Goal: Book appointment/travel/reservation

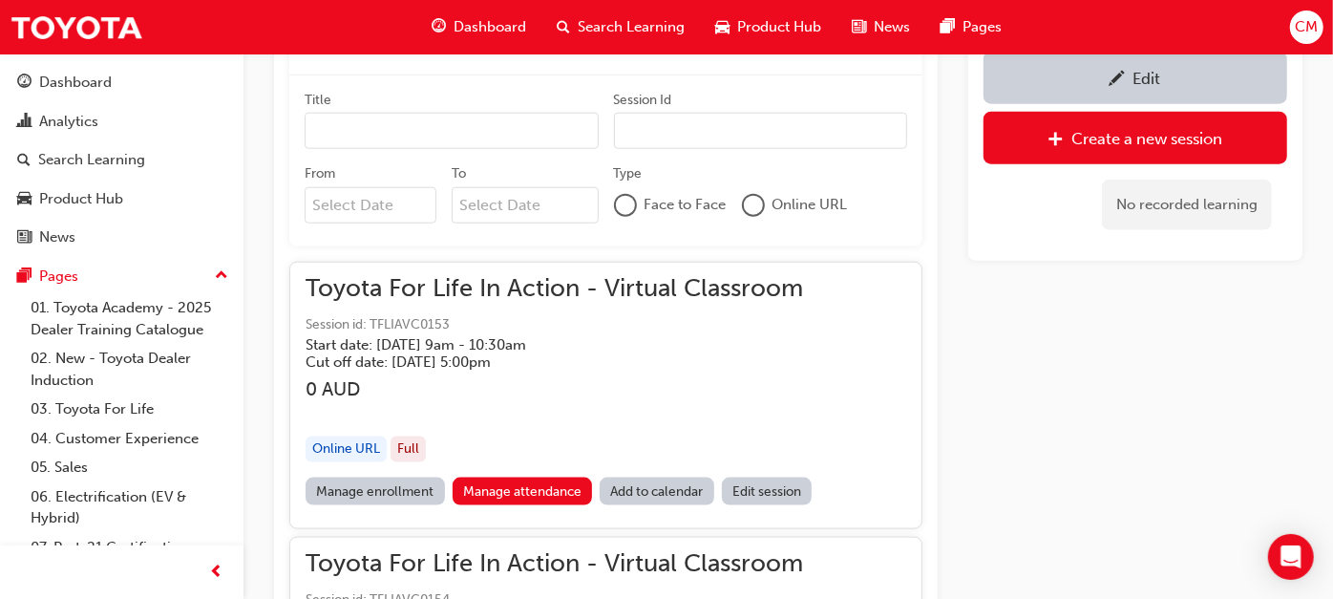
scroll to position [1273, 0]
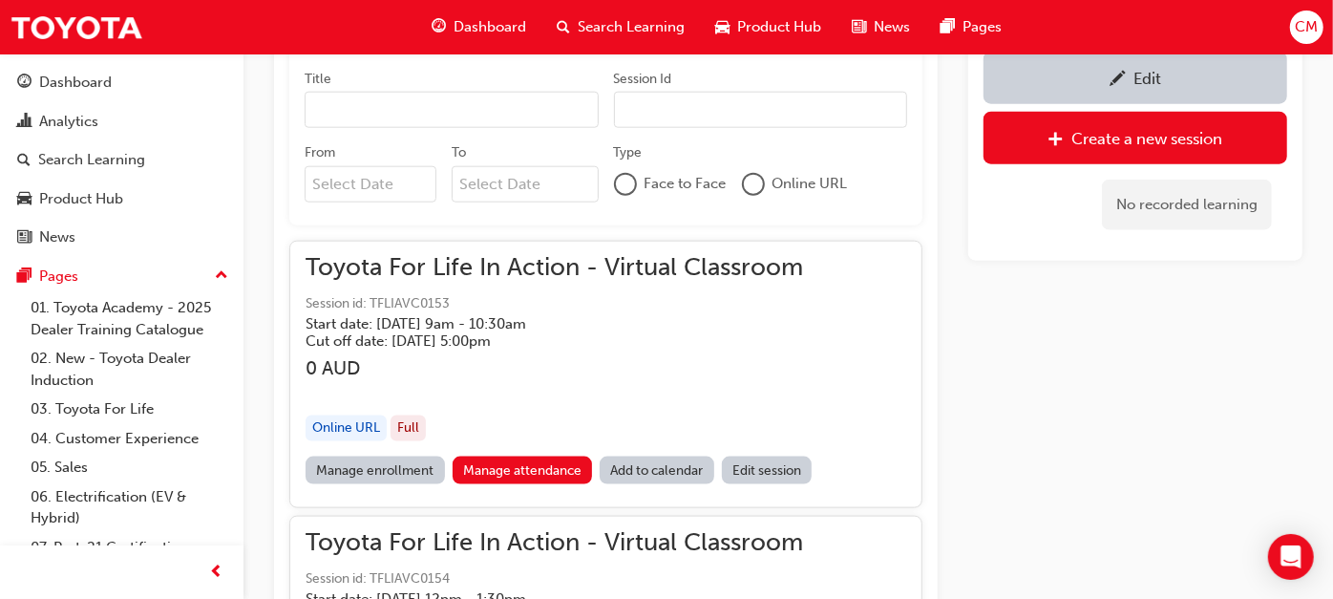
click at [368, 181] on input "From" at bounding box center [371, 184] width 132 height 36
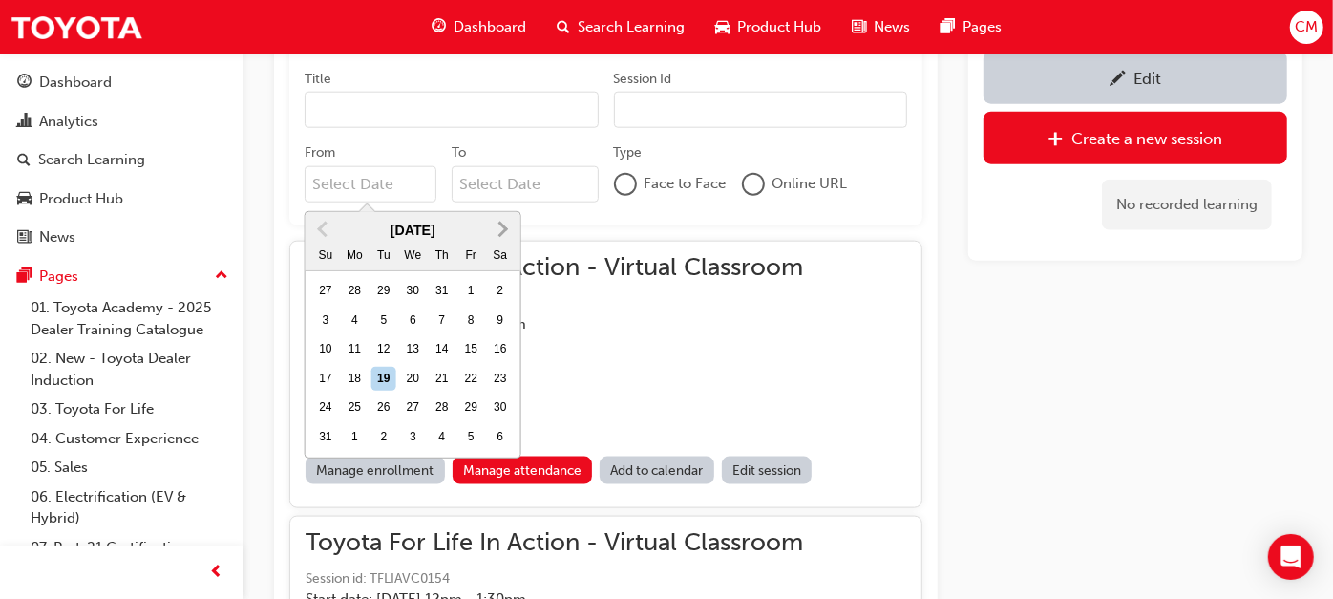
click at [515, 229] on button "Next Month" at bounding box center [503, 229] width 31 height 31
click at [501, 226] on span "Next Month" at bounding box center [501, 229] width 0 height 22
click at [416, 379] on div "22" at bounding box center [413, 379] width 25 height 25
click at [416, 202] on input "From October 2025 Previous Month Next Month October 2025 Su Mo Tu We Th Fr Sa 2…" at bounding box center [371, 184] width 132 height 36
type input "[DATE]"
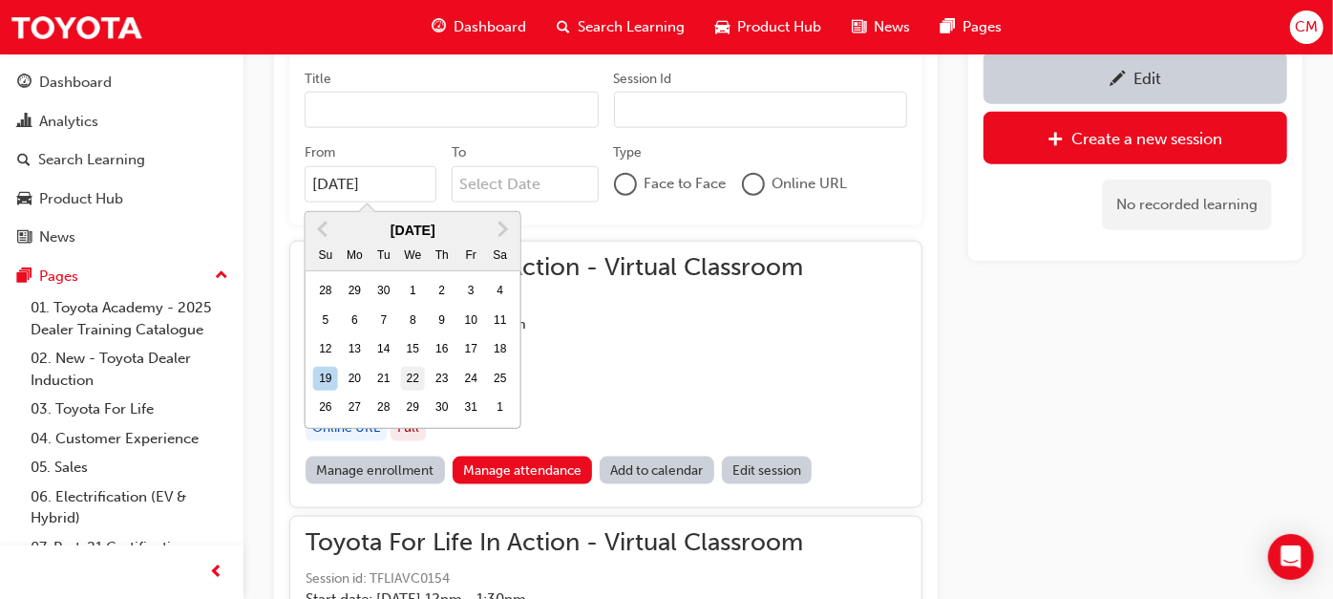
scroll to position [1170, 0]
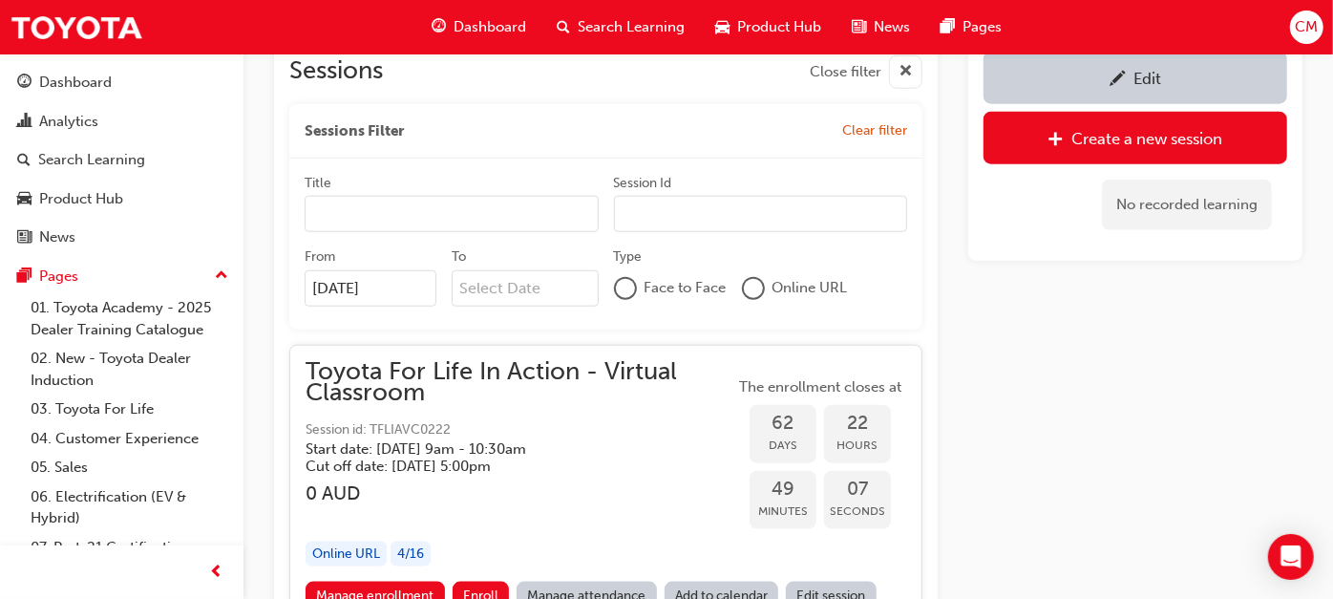
click at [1061, 415] on div "Edit Create a new session No recorded learning" at bounding box center [1135, 437] width 334 height 2870
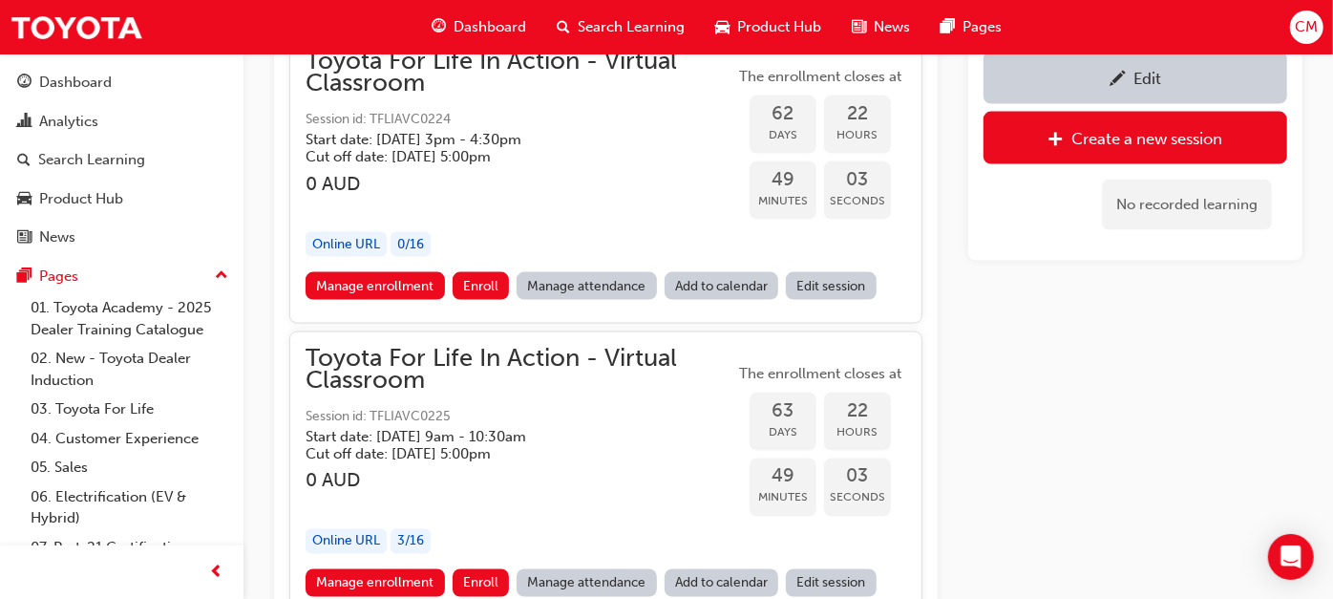
scroll to position [1434, 0]
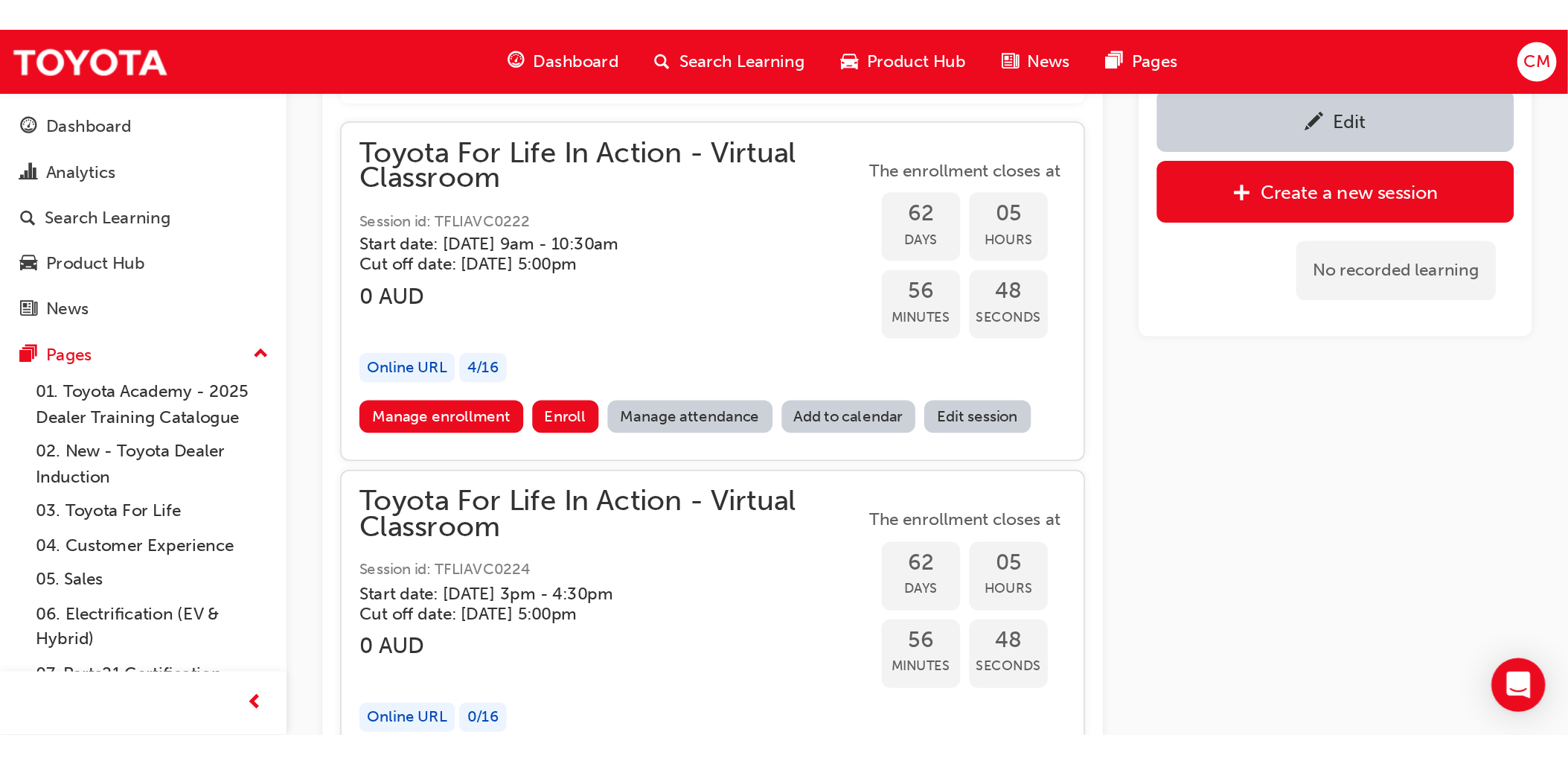
scroll to position [1119, 0]
